Goal: Task Accomplishment & Management: Manage account settings

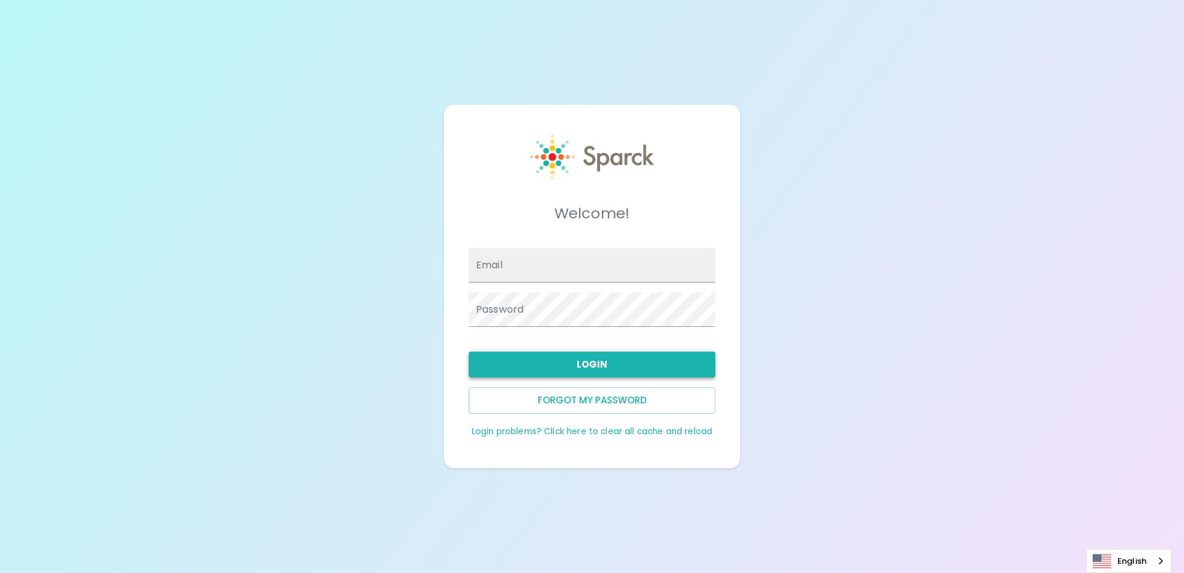
type input "snguyen@sfbaycoffee.com"
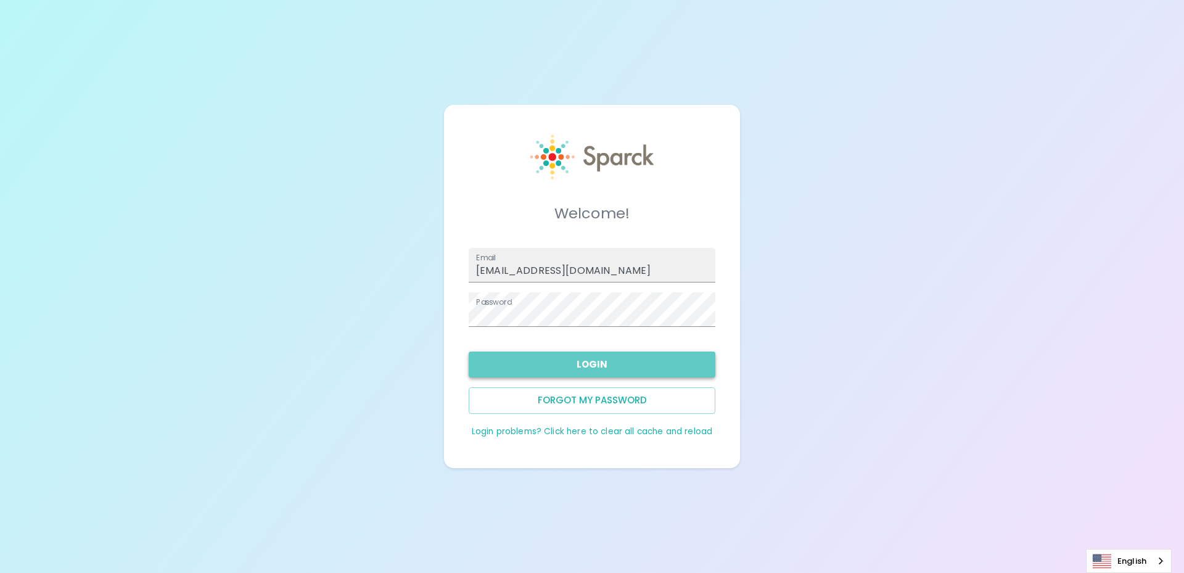
click at [573, 363] on button "Login" at bounding box center [591, 364] width 247 height 26
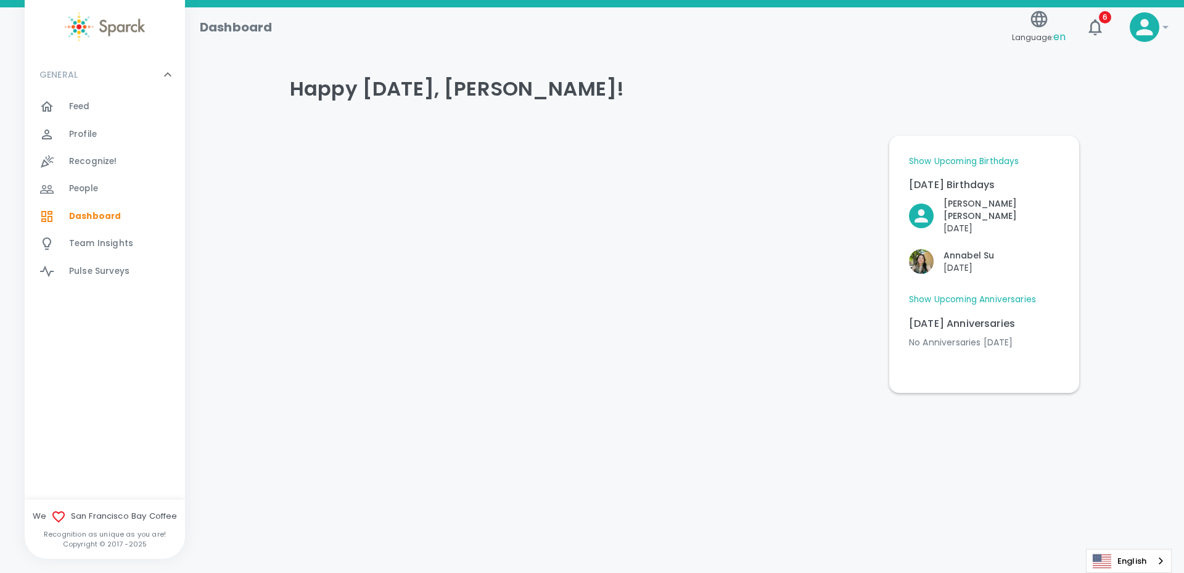
click at [1163, 26] on icon at bounding box center [1165, 27] width 6 height 3
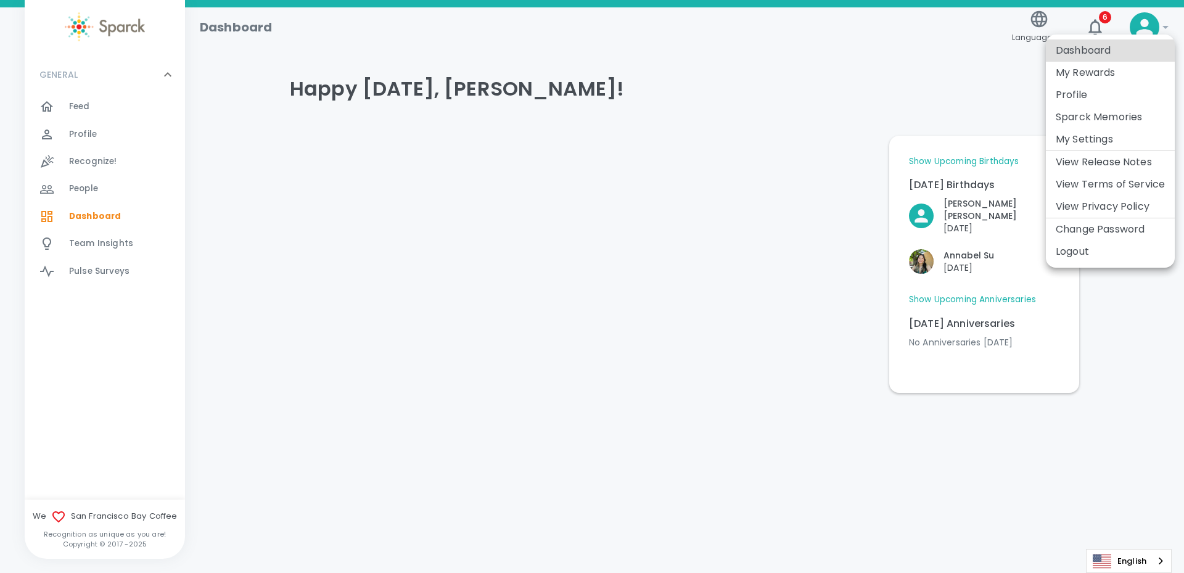
click at [1098, 244] on li "Logout" at bounding box center [1109, 251] width 129 height 22
